Goal: Information Seeking & Learning: Find specific page/section

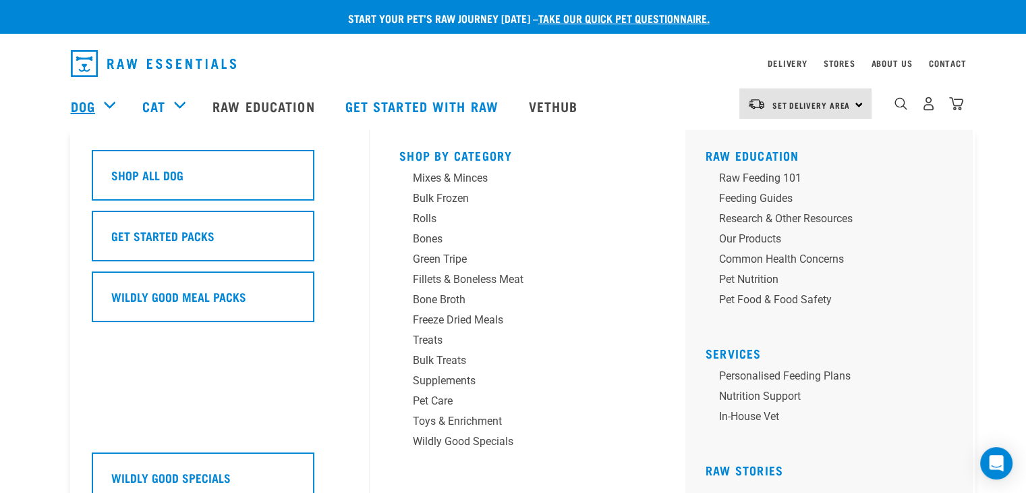
click at [86, 106] on link "Dog" at bounding box center [83, 106] width 24 height 20
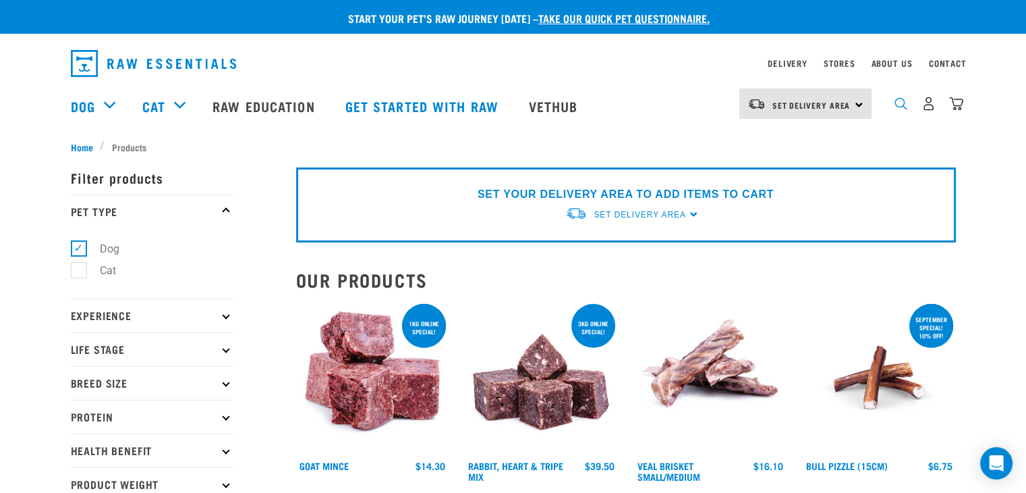
click at [901, 106] on img "dropdown navigation" at bounding box center [901, 103] width 13 height 13
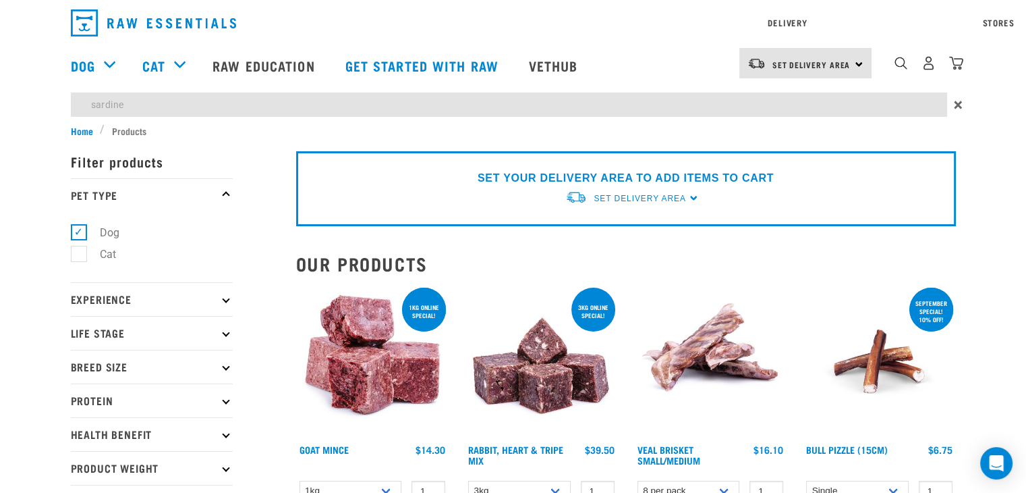
type input "sardine"
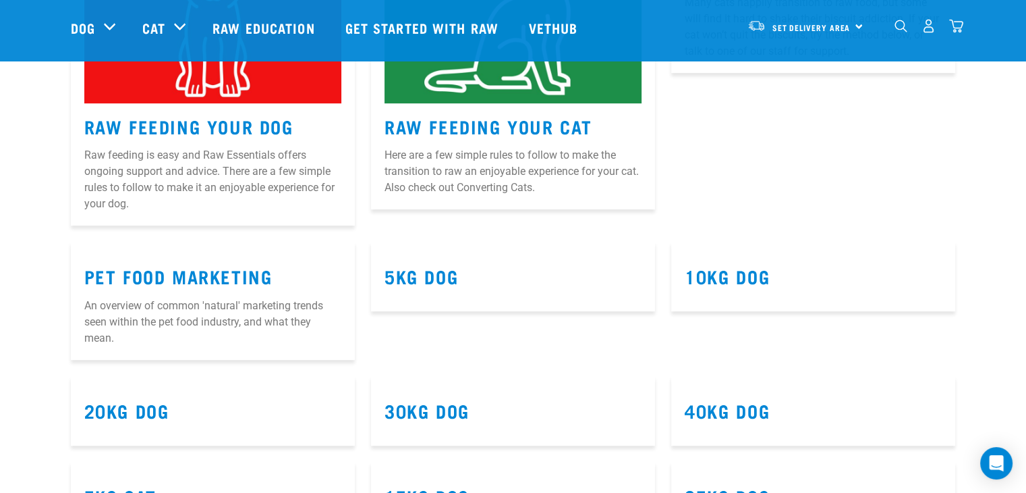
scroll to position [675, 0]
